Goal: Check status: Check status

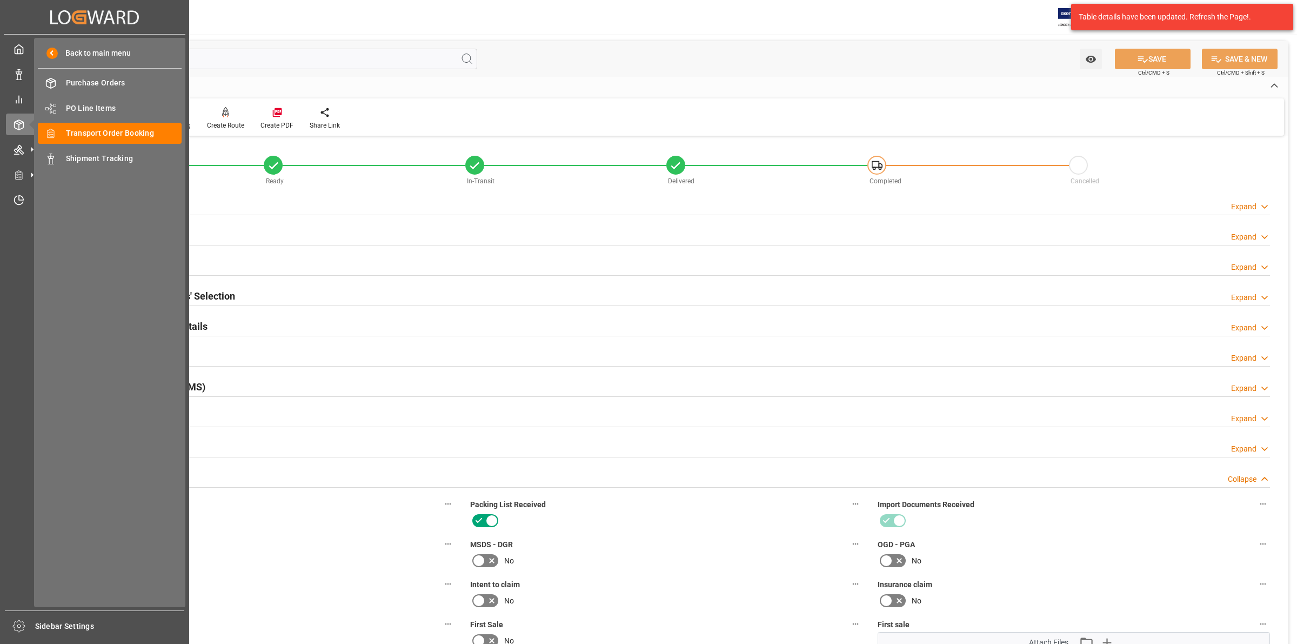
scroll to position [405, 0]
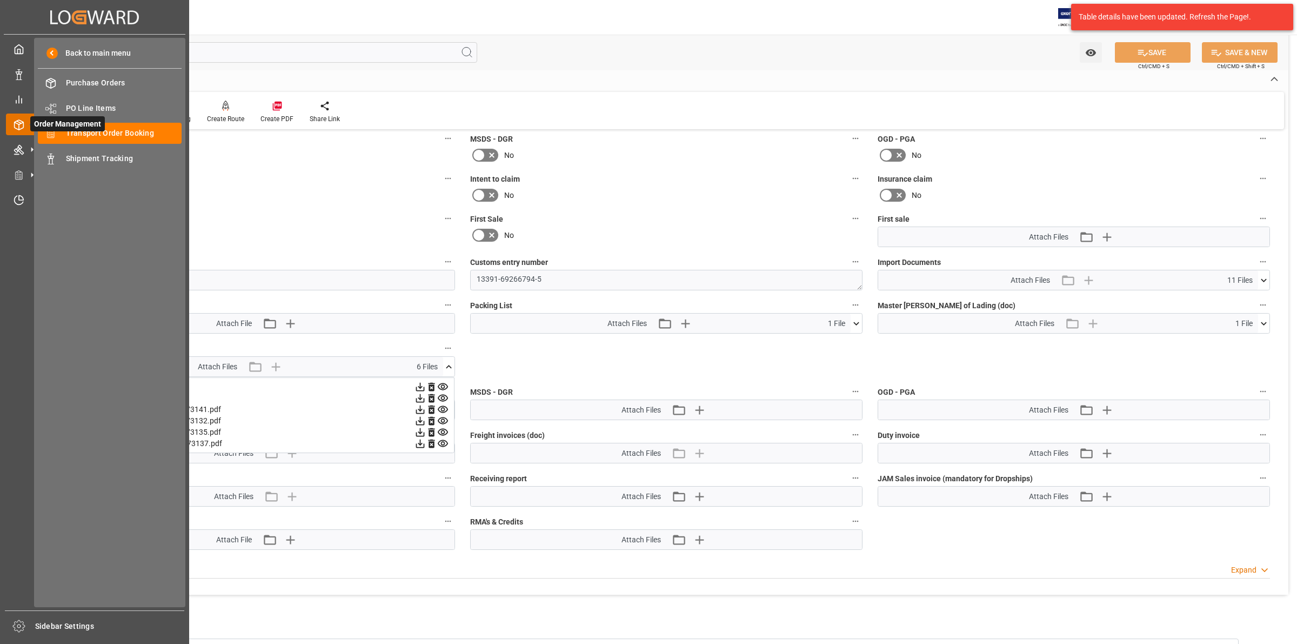
click at [94, 131] on span "Order Management" at bounding box center [67, 123] width 75 height 15
click at [97, 131] on span "Transport Order Booking" at bounding box center [124, 133] width 116 height 11
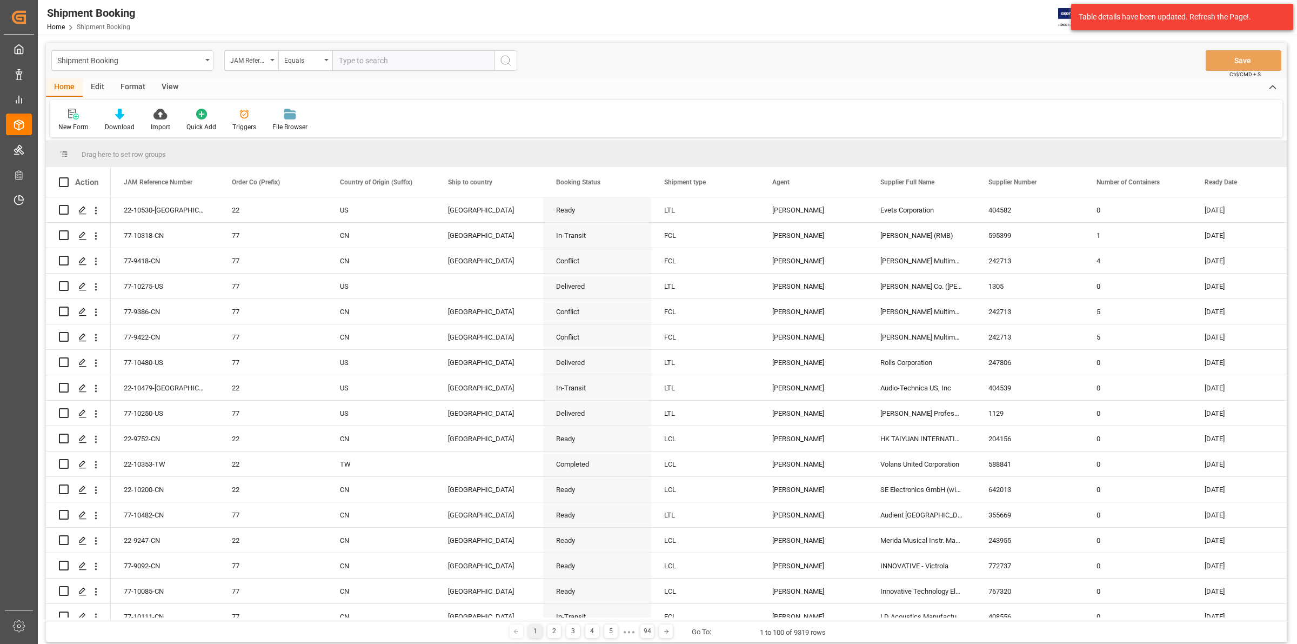
click at [344, 52] on input "text" at bounding box center [413, 60] width 162 height 21
type input "77-8699-cn"
click at [501, 60] on icon "search button" at bounding box center [505, 60] width 13 height 13
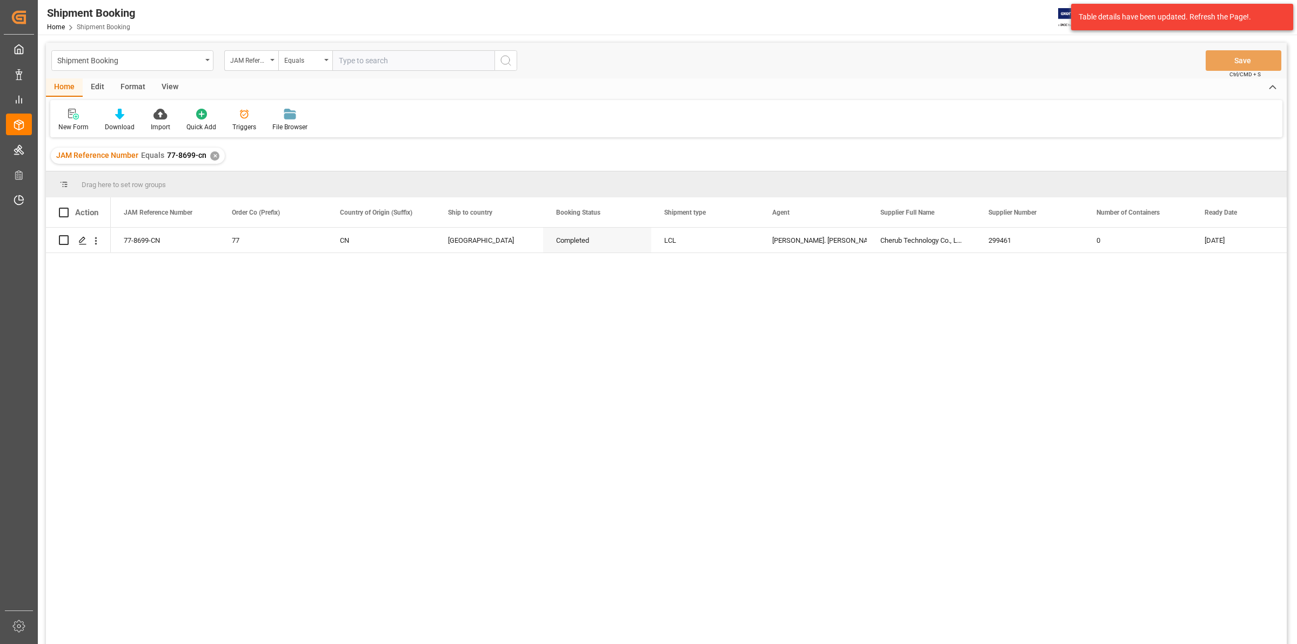
drag, startPoint x: 377, startPoint y: 372, endPoint x: 78, endPoint y: 276, distance: 314.0
click at [377, 372] on div "77-8699-CN 77 CN Canada Completed LCL [PERSON_NAME]. [PERSON_NAME] Technology C…" at bounding box center [699, 439] width 1176 height 423
click at [82, 239] on icon "Press SPACE to select this row." at bounding box center [82, 240] width 9 height 9
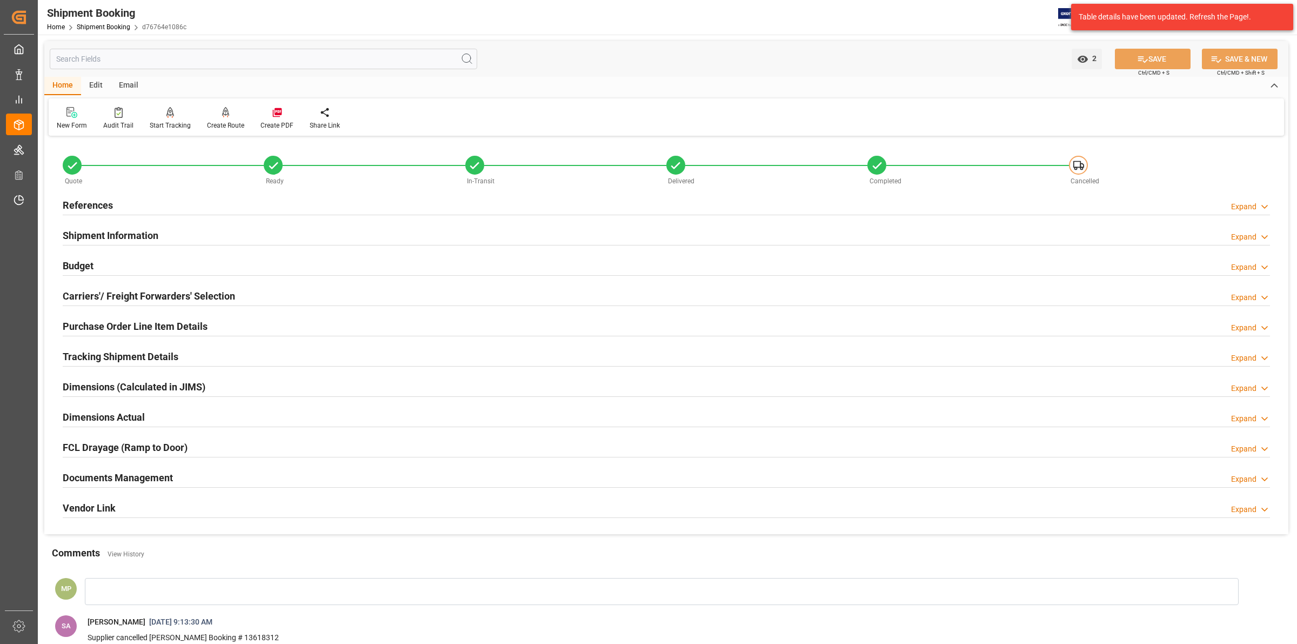
drag, startPoint x: 130, startPoint y: 478, endPoint x: 369, endPoint y: 478, distance: 239.5
click at [130, 478] on h2 "Documents Management" at bounding box center [118, 477] width 110 height 15
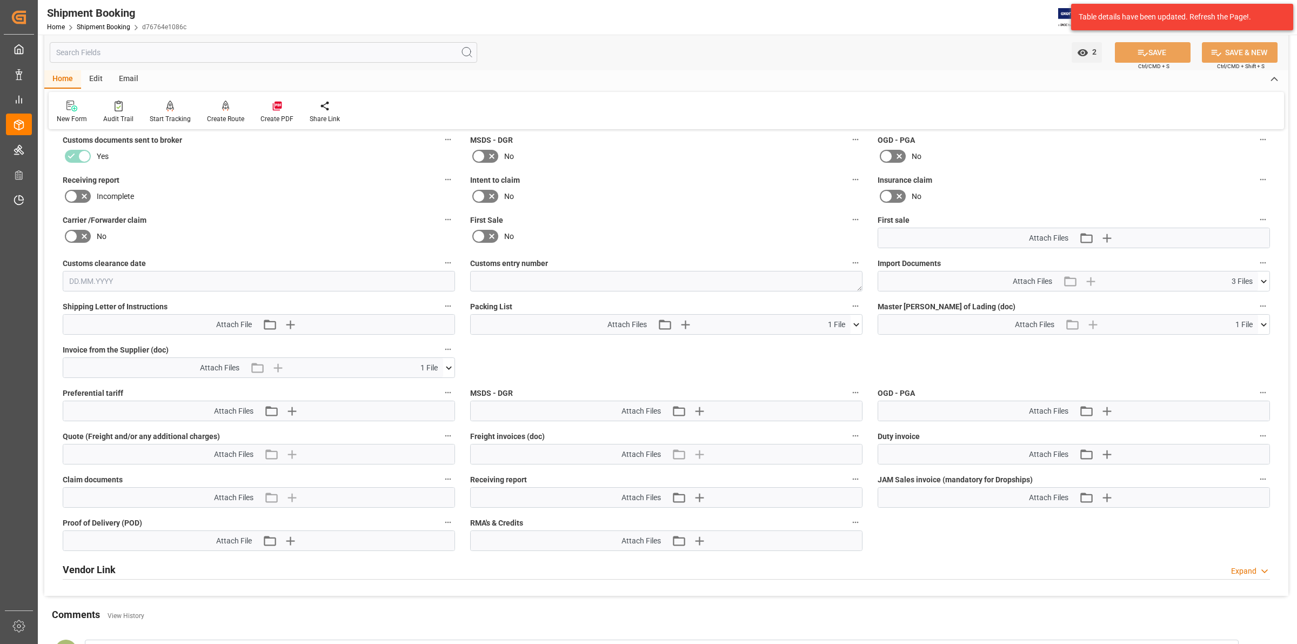
scroll to position [405, 0]
click at [449, 363] on icon at bounding box center [448, 366] width 11 height 11
click at [425, 383] on icon at bounding box center [420, 387] width 9 height 9
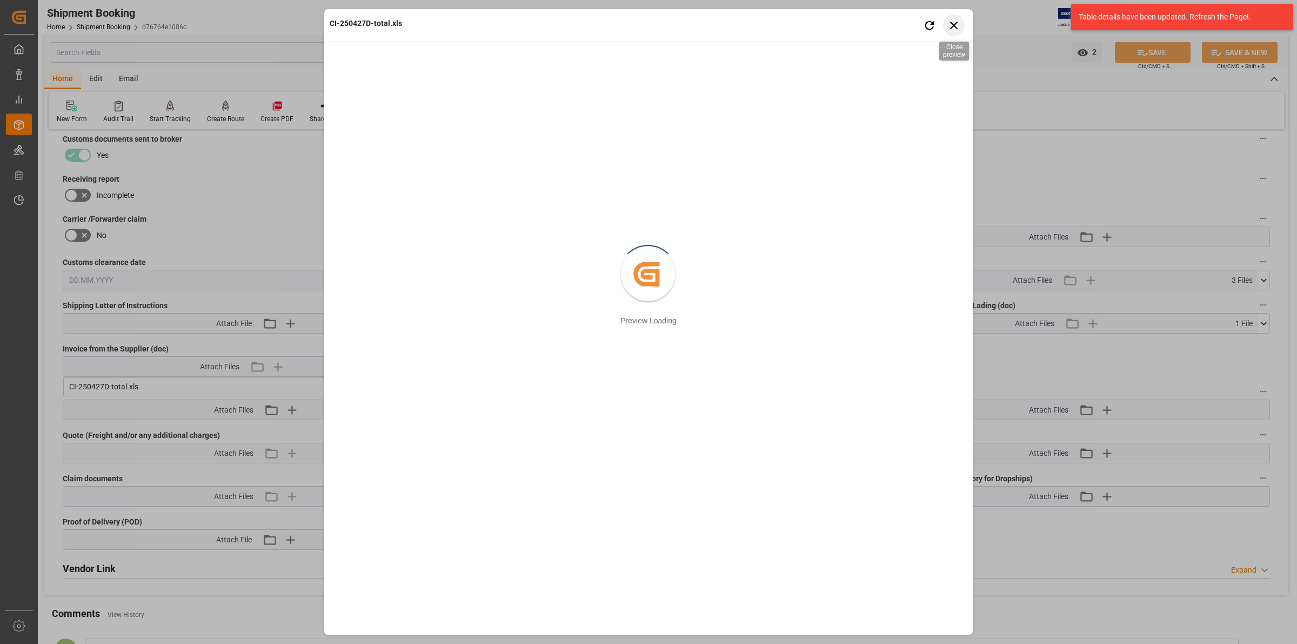
click at [952, 19] on icon "button" at bounding box center [955, 25] width 14 height 14
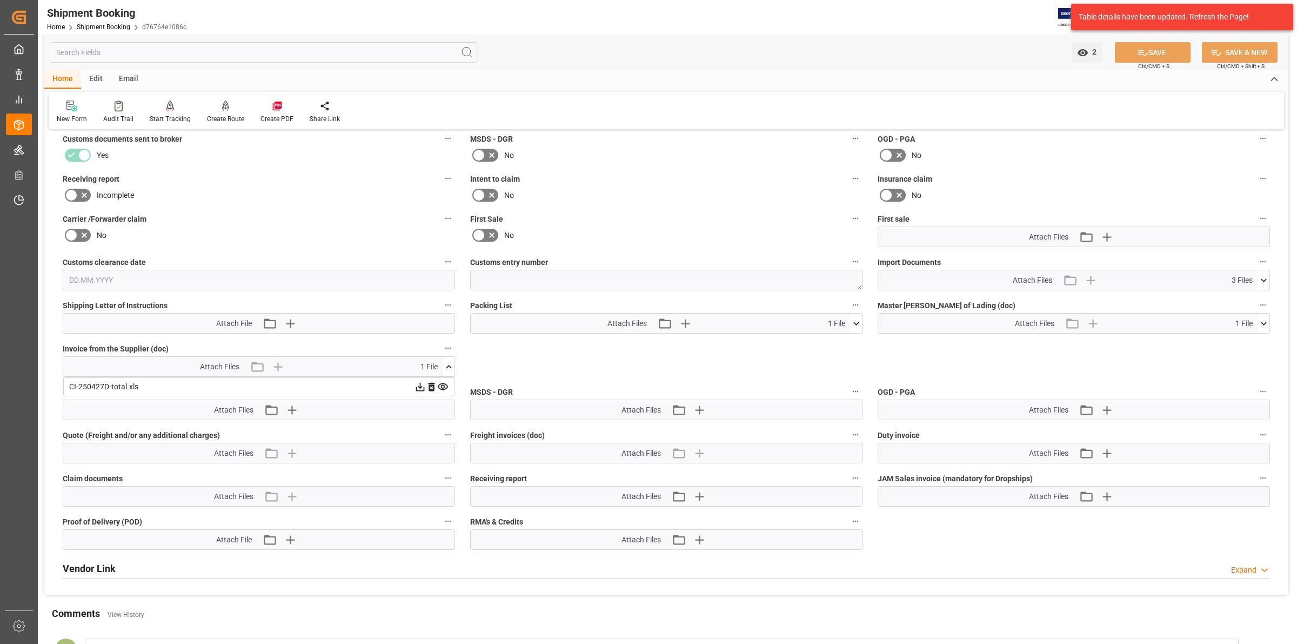
click at [421, 385] on icon at bounding box center [420, 386] width 11 height 11
click at [419, 384] on icon at bounding box center [420, 386] width 11 height 11
click at [425, 384] on icon at bounding box center [420, 387] width 9 height 9
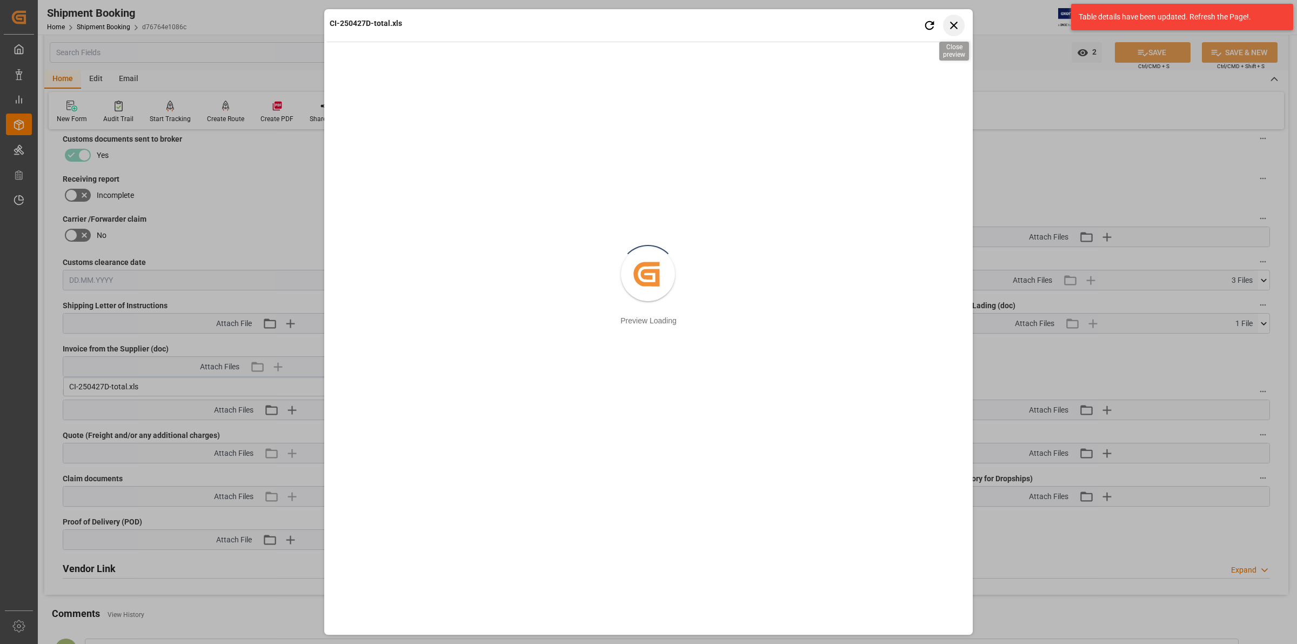
click at [952, 21] on icon "button" at bounding box center [955, 25] width 14 height 14
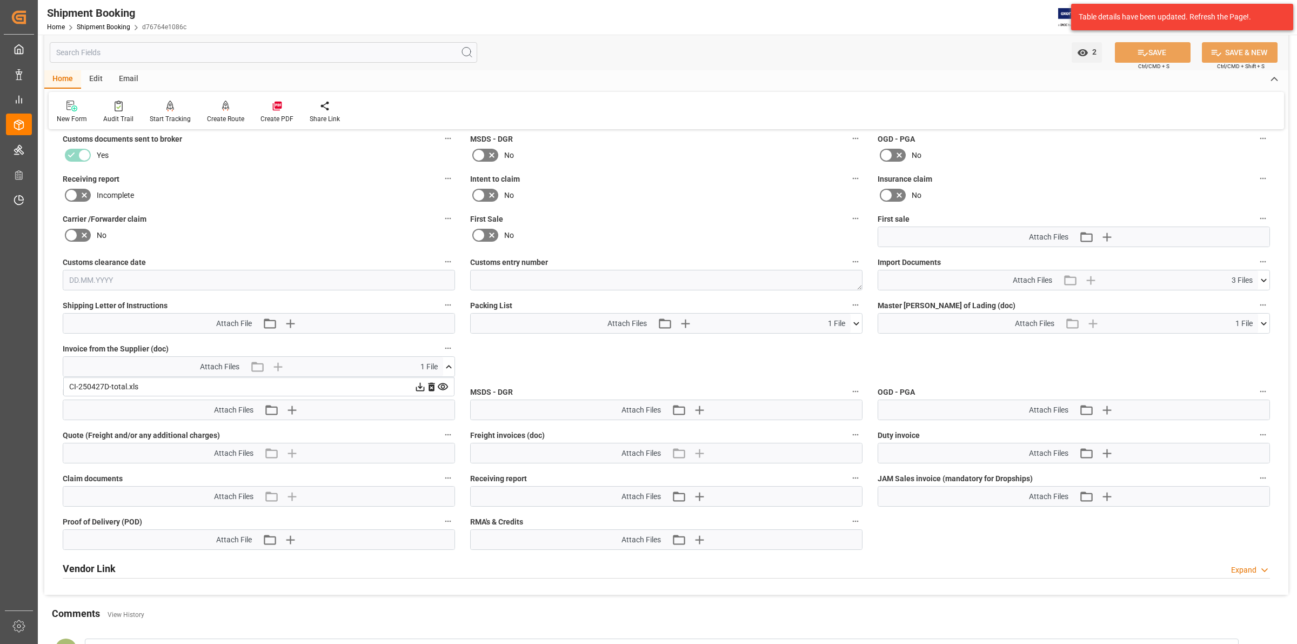
drag, startPoint x: 417, startPoint y: 384, endPoint x: 430, endPoint y: 396, distance: 18.4
click at [417, 383] on icon at bounding box center [420, 386] width 11 height 11
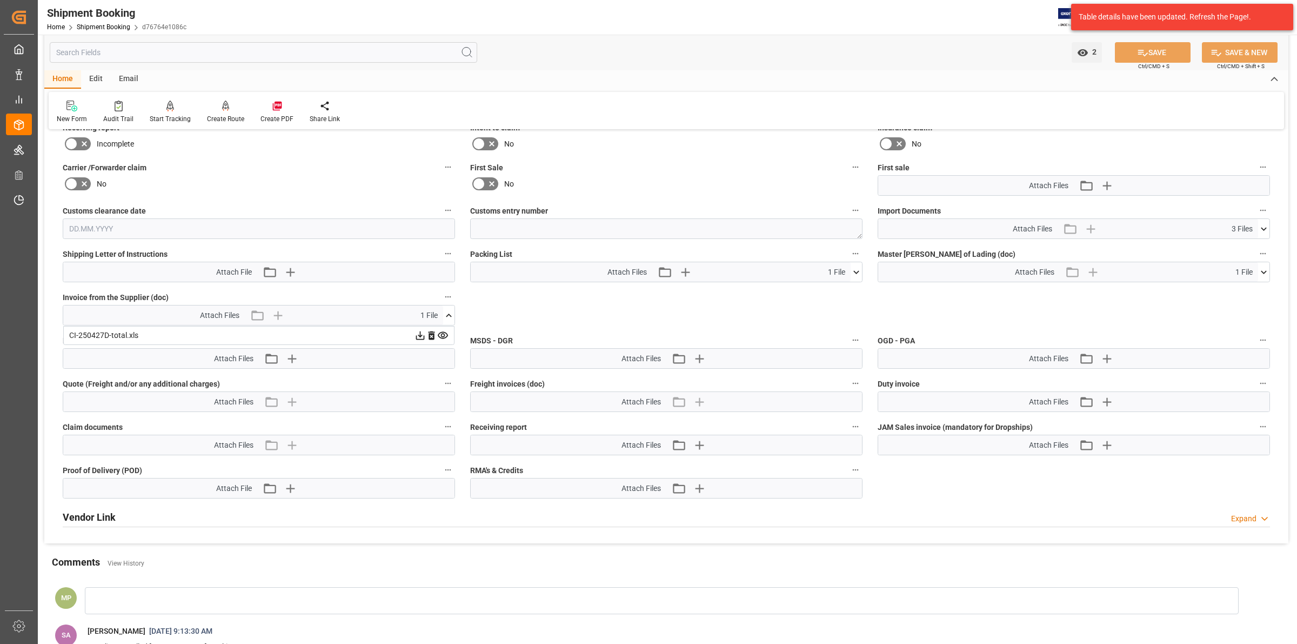
scroll to position [473, 0]
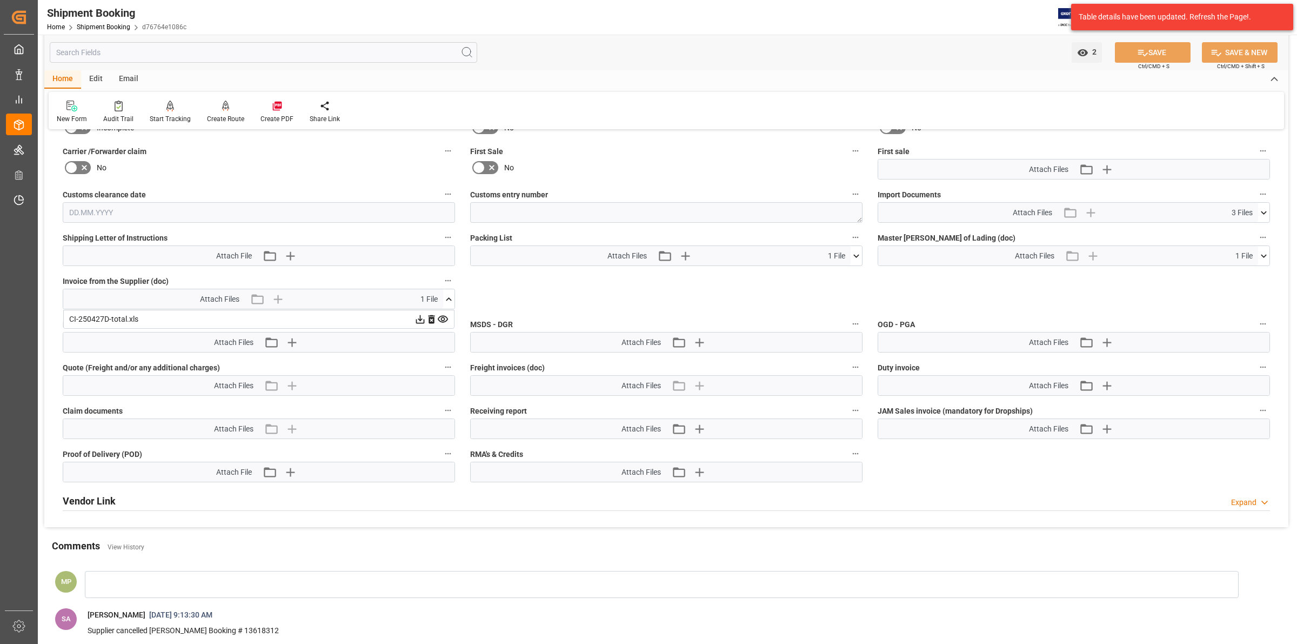
click at [1261, 208] on icon at bounding box center [1263, 212] width 11 height 11
click at [1241, 253] on icon at bounding box center [1235, 255] width 11 height 11
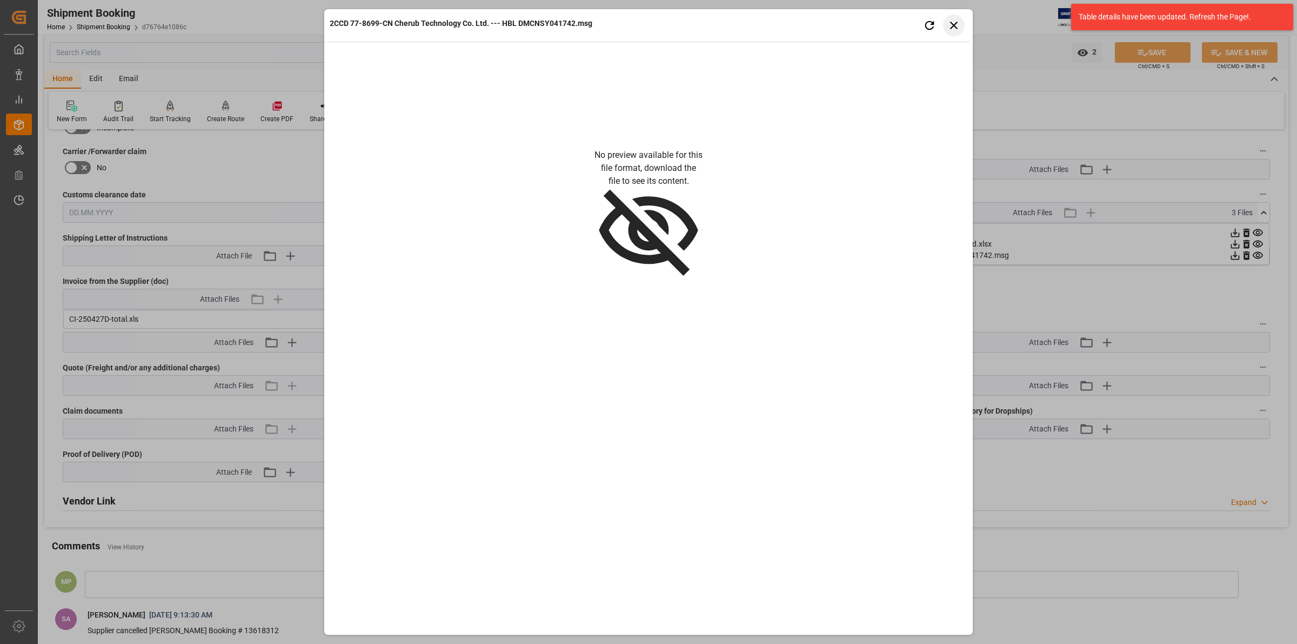
drag, startPoint x: 950, startPoint y: 18, endPoint x: 997, endPoint y: 46, distance: 55.1
click at [957, 22] on icon "button" at bounding box center [955, 25] width 14 height 14
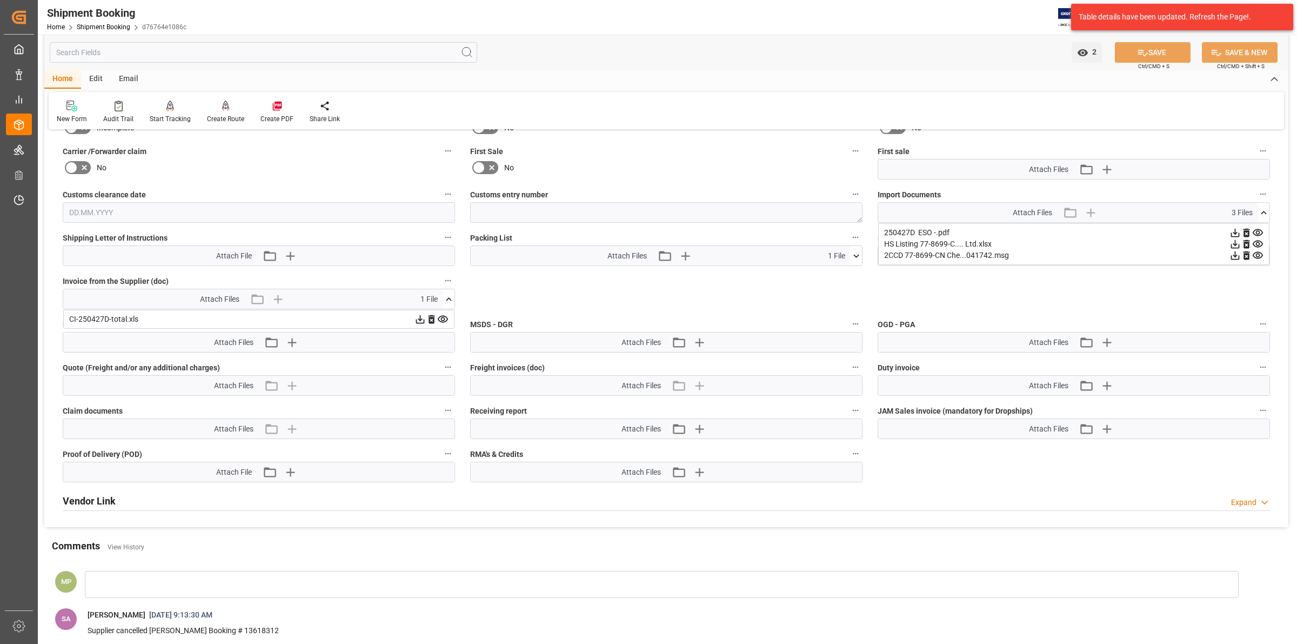
click at [1237, 252] on icon at bounding box center [1235, 255] width 11 height 11
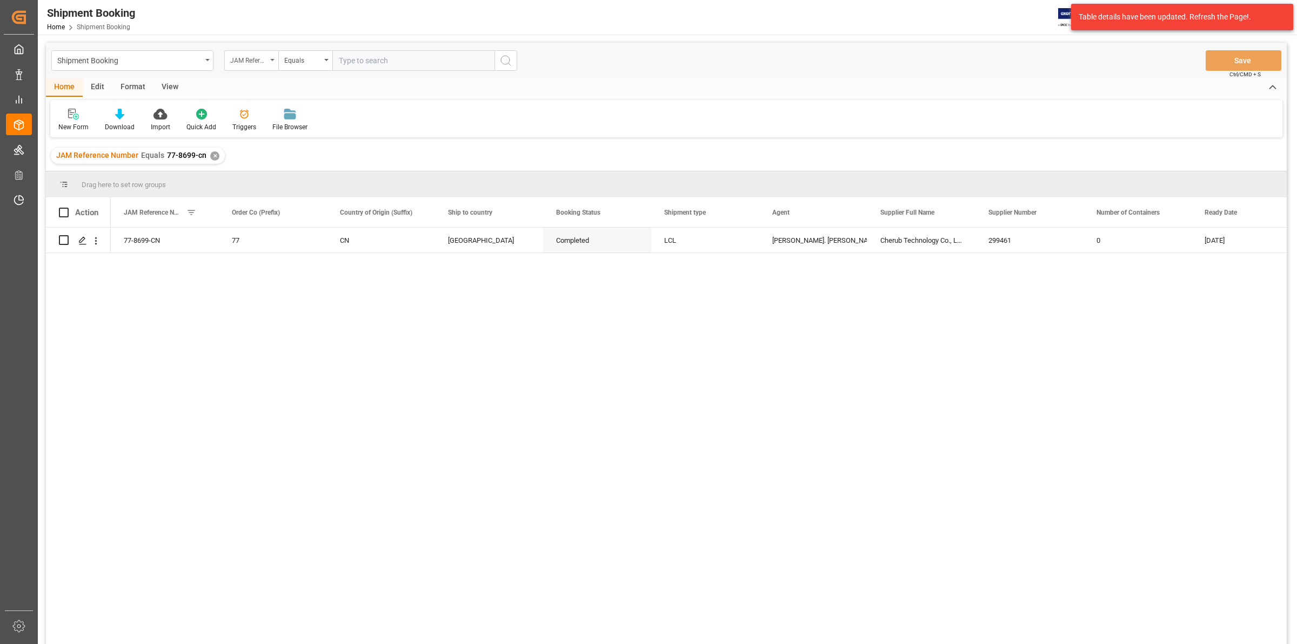
click at [275, 60] on div "JAM Reference Number" at bounding box center [251, 60] width 54 height 21
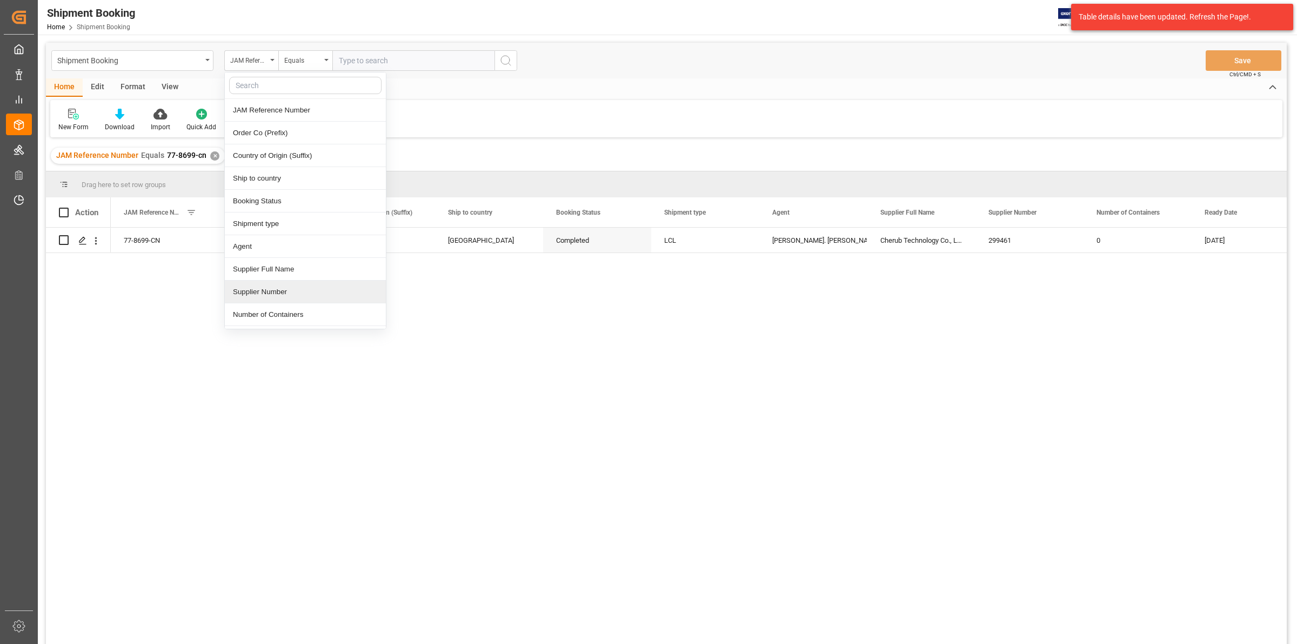
click at [284, 296] on div "Supplier Number" at bounding box center [305, 292] width 161 height 23
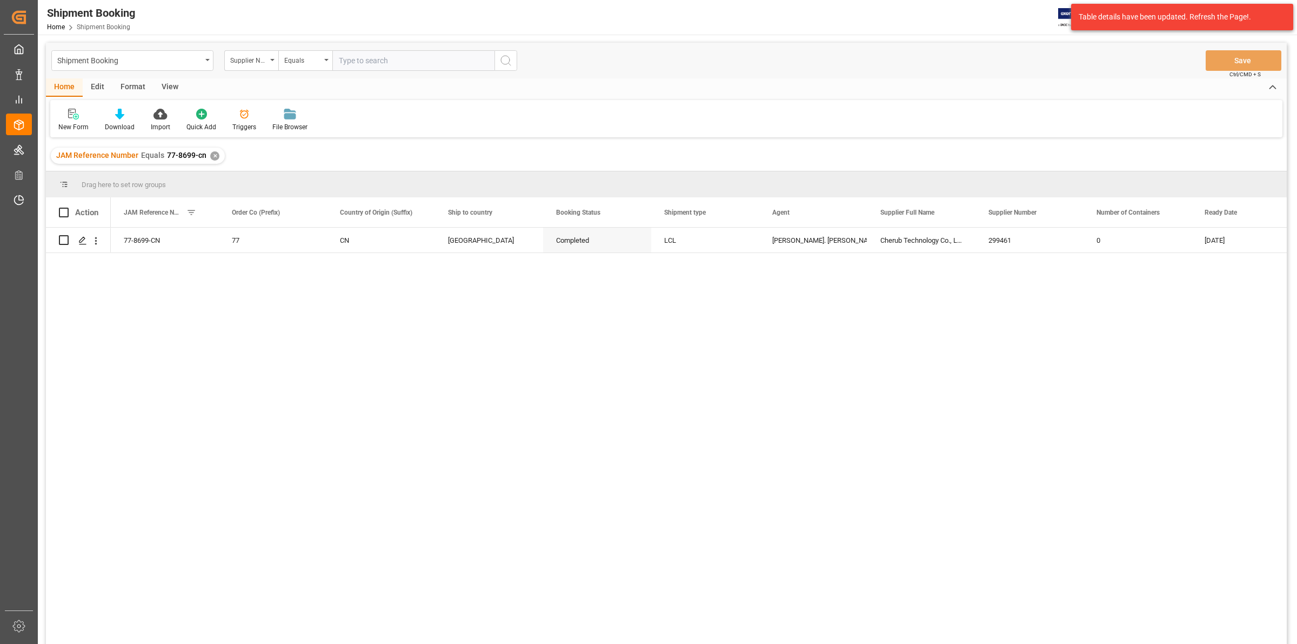
click at [355, 60] on input "text" at bounding box center [413, 60] width 162 height 21
type input "1191"
click at [505, 57] on icon "search button" at bounding box center [505, 60] width 13 height 13
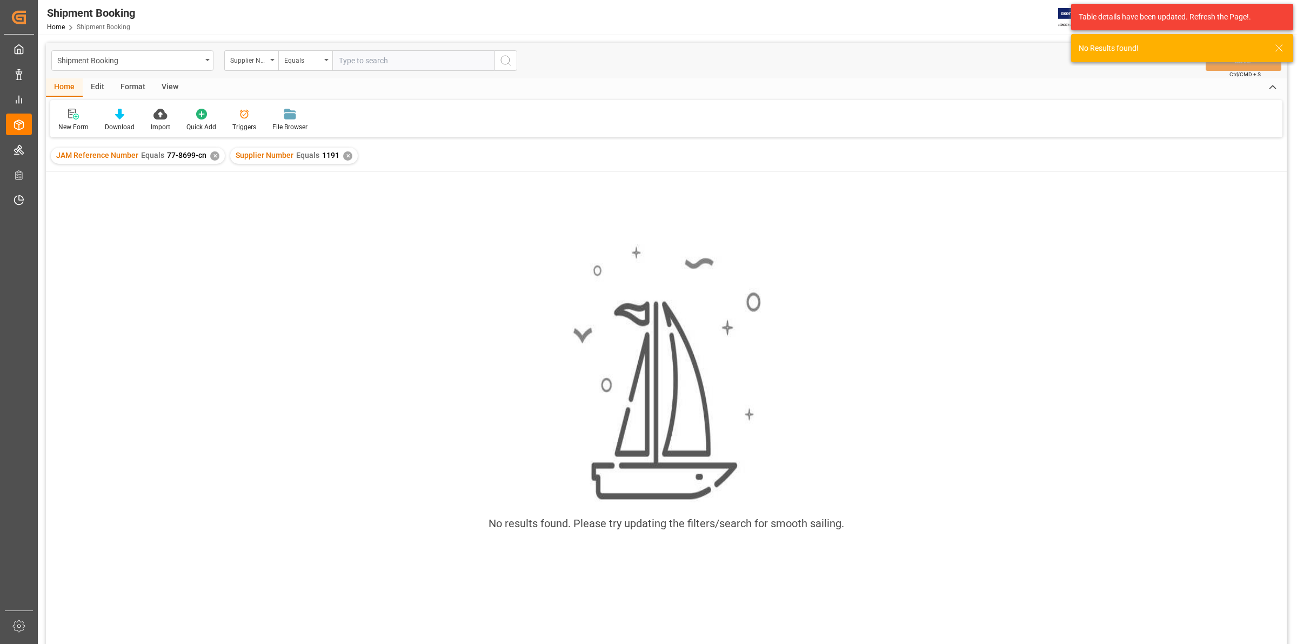
click at [212, 152] on div "✕" at bounding box center [214, 155] width 9 height 9
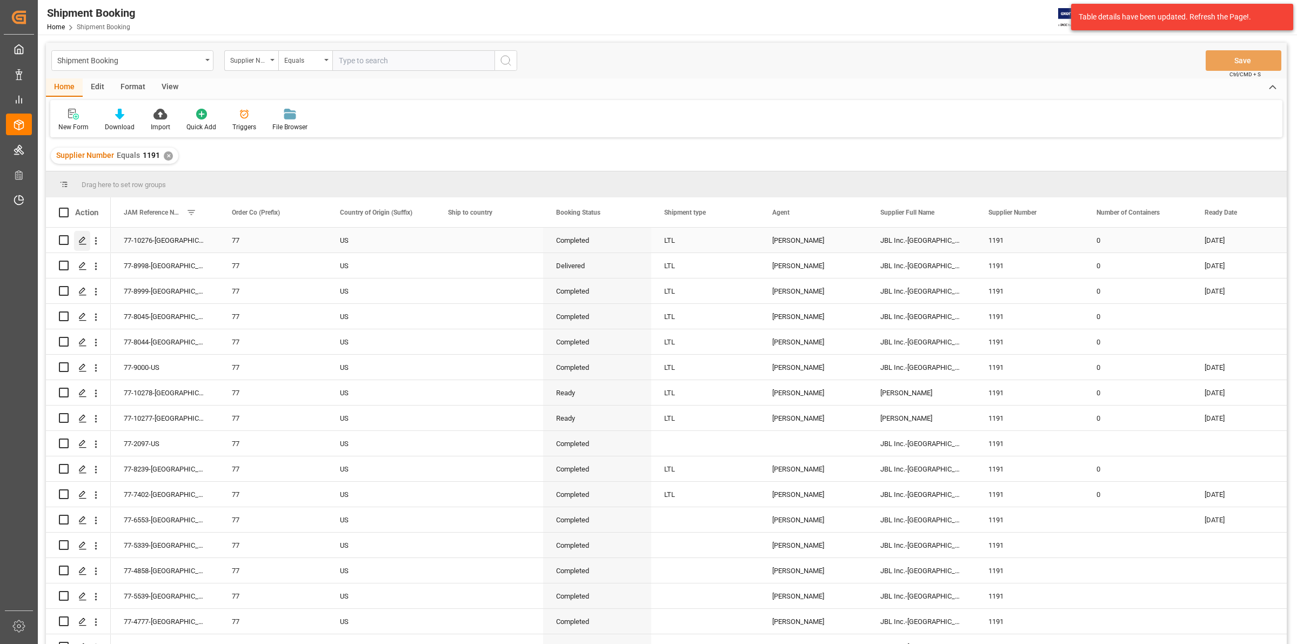
click at [81, 239] on icon "Press SPACE to select this row." at bounding box center [82, 240] width 9 height 9
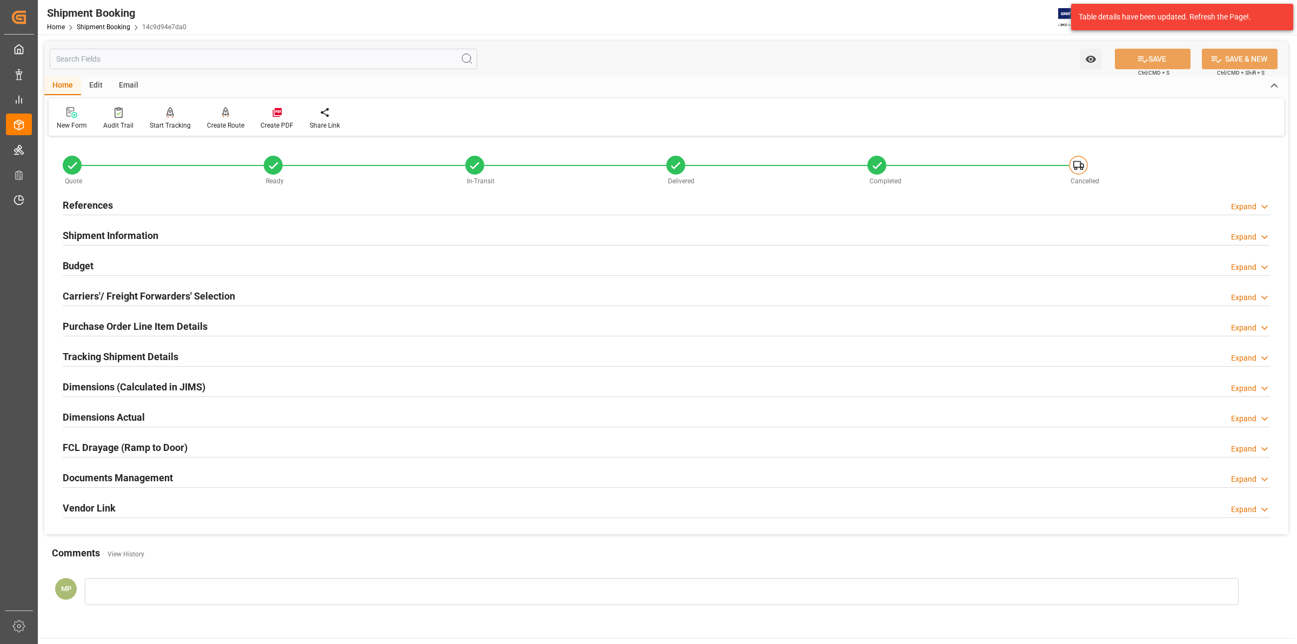
click at [160, 481] on h2 "Documents Management" at bounding box center [118, 477] width 110 height 15
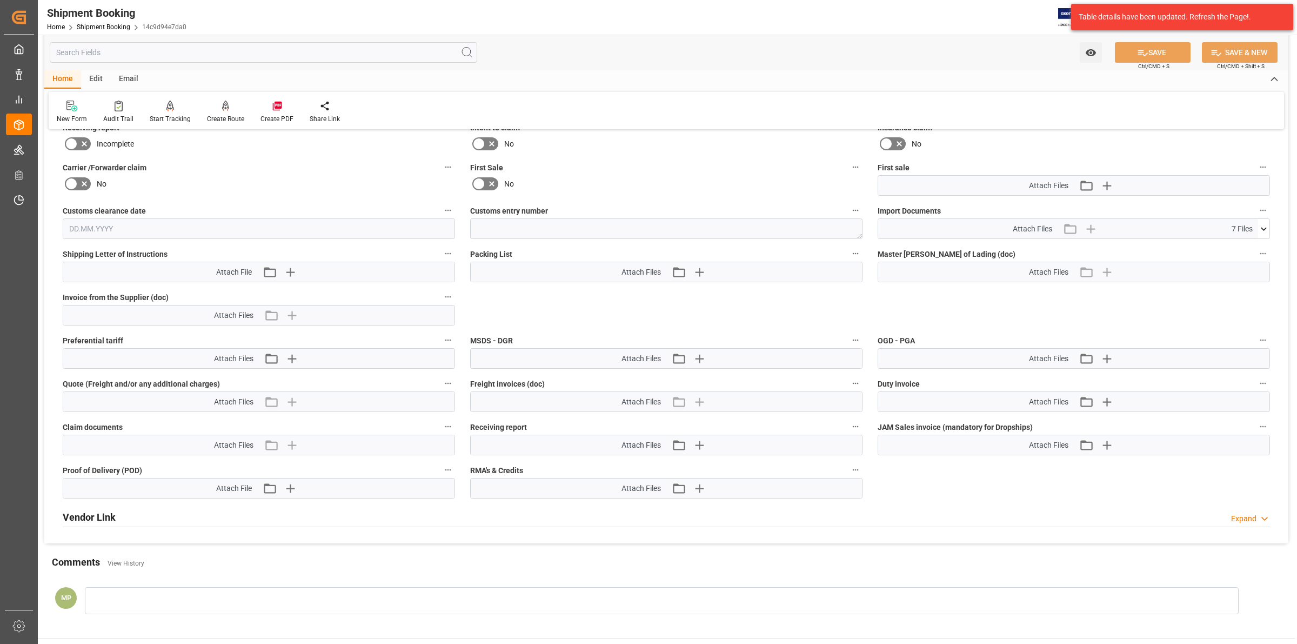
scroll to position [405, 0]
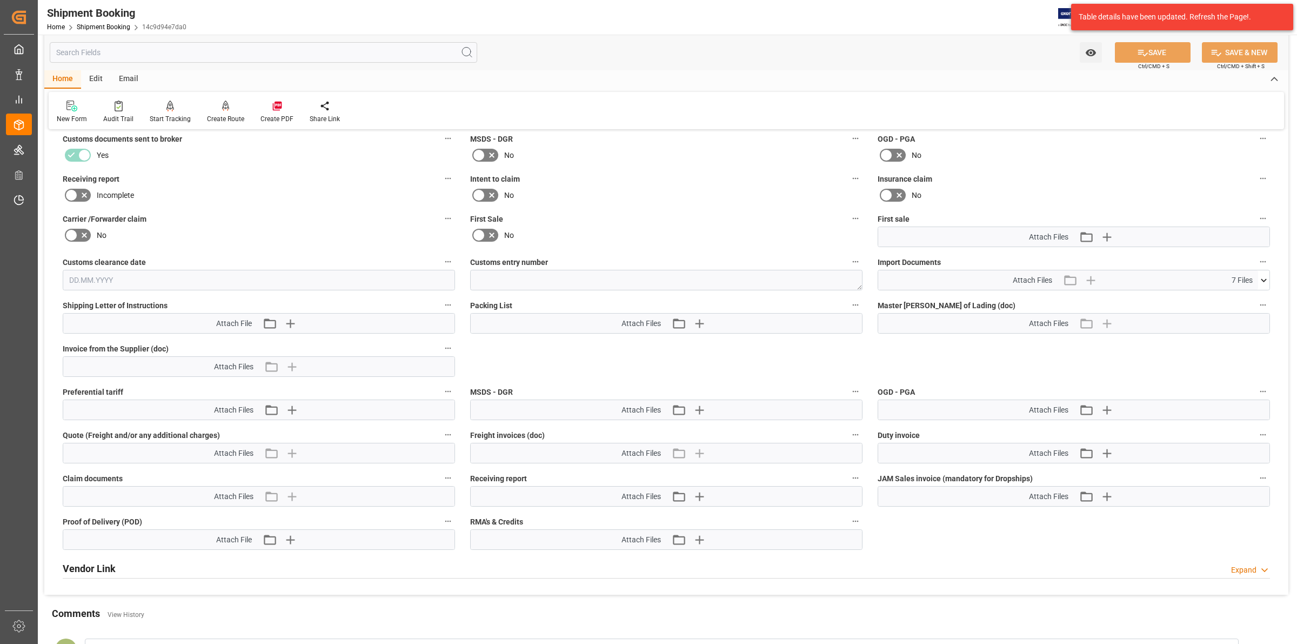
click at [1261, 275] on icon at bounding box center [1263, 280] width 11 height 11
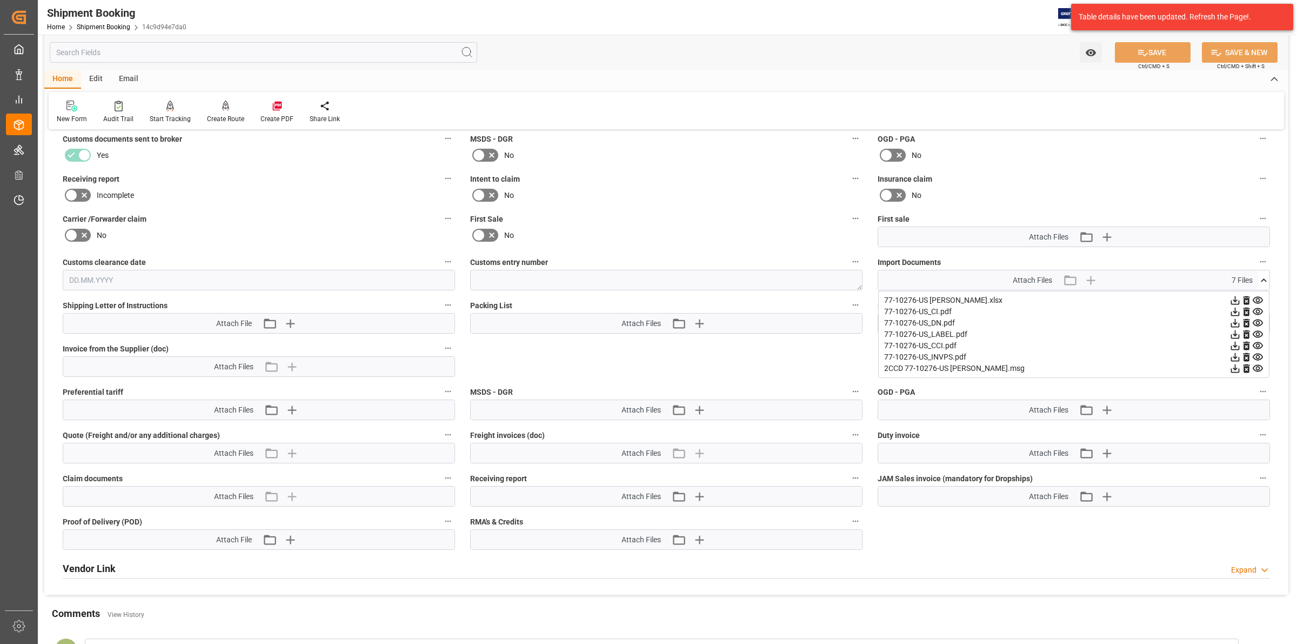
click at [1240, 364] on icon at bounding box center [1235, 368] width 9 height 9
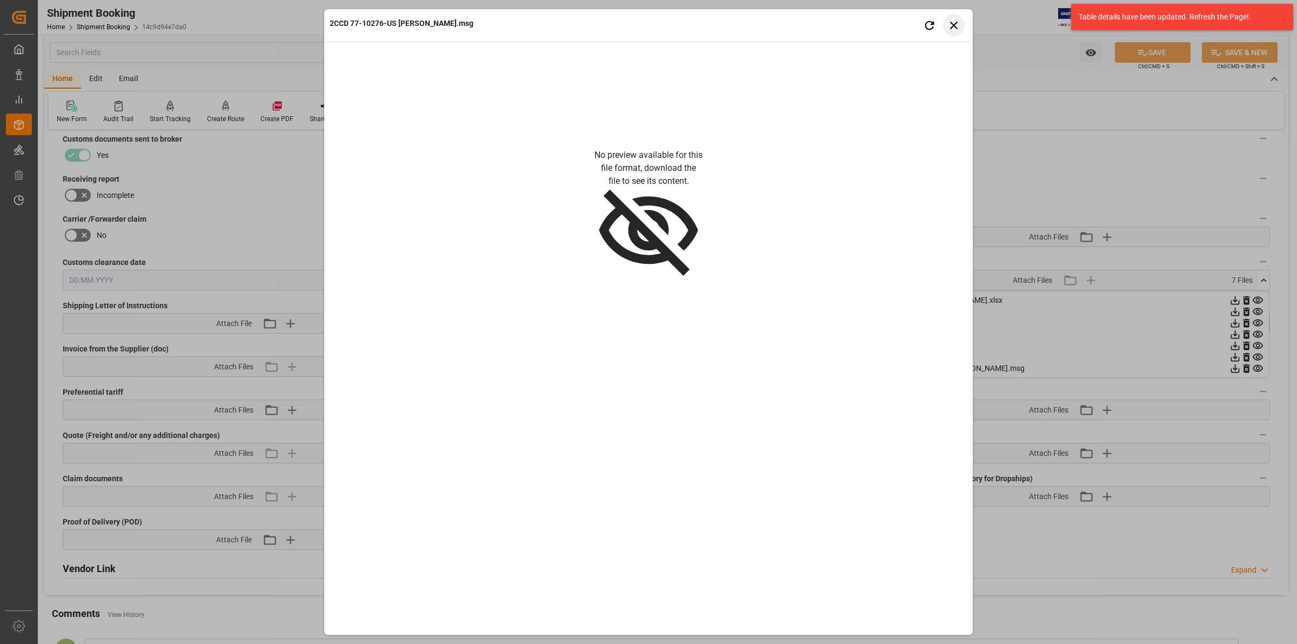
drag, startPoint x: 956, startPoint y: 25, endPoint x: 981, endPoint y: 95, distance: 73.7
click at [956, 28] on icon "button" at bounding box center [955, 25] width 14 height 14
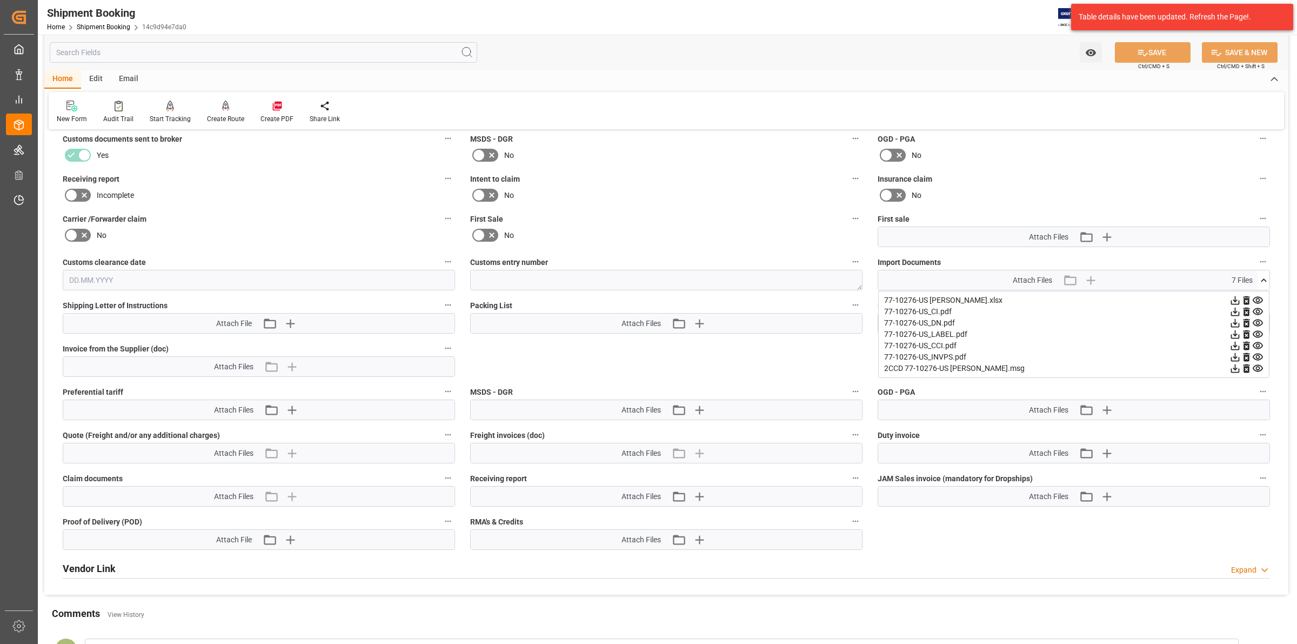
click at [1238, 355] on icon at bounding box center [1235, 356] width 11 height 11
